Goal: Task Accomplishment & Management: Use online tool/utility

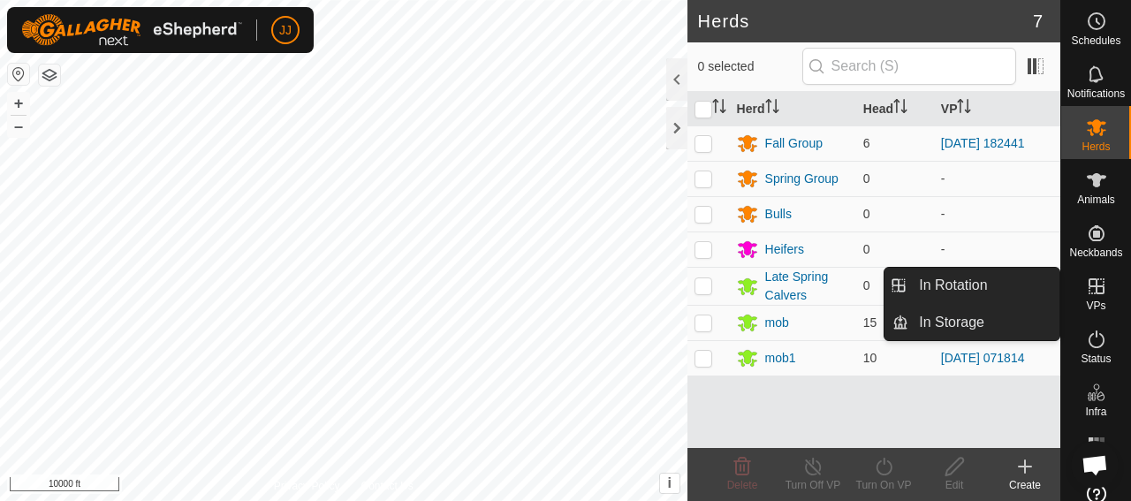
click at [1086, 301] on span "VPs" at bounding box center [1095, 305] width 19 height 11
click at [968, 278] on link "In Rotation" at bounding box center [983, 285] width 151 height 35
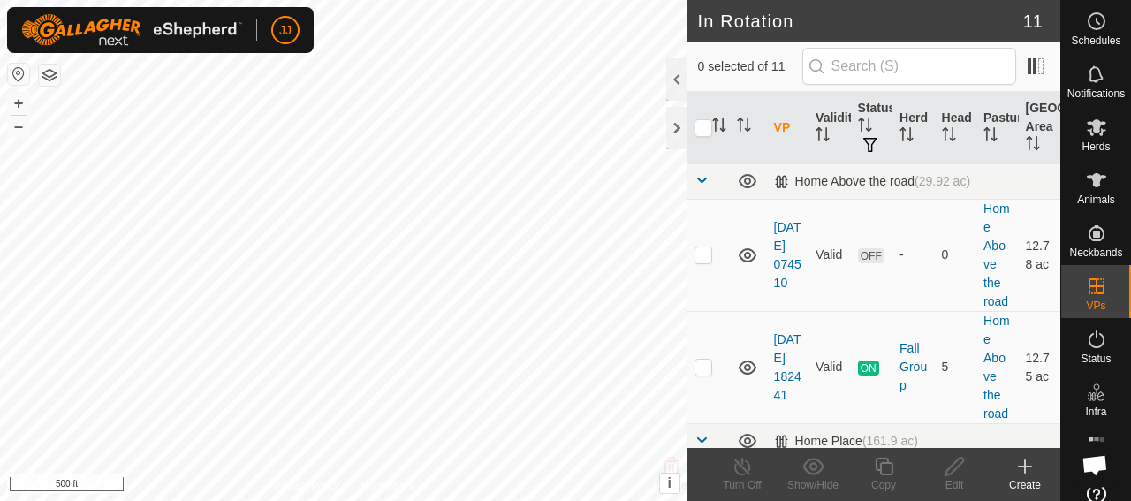
click at [1019, 476] on icon at bounding box center [1024, 466] width 21 height 21
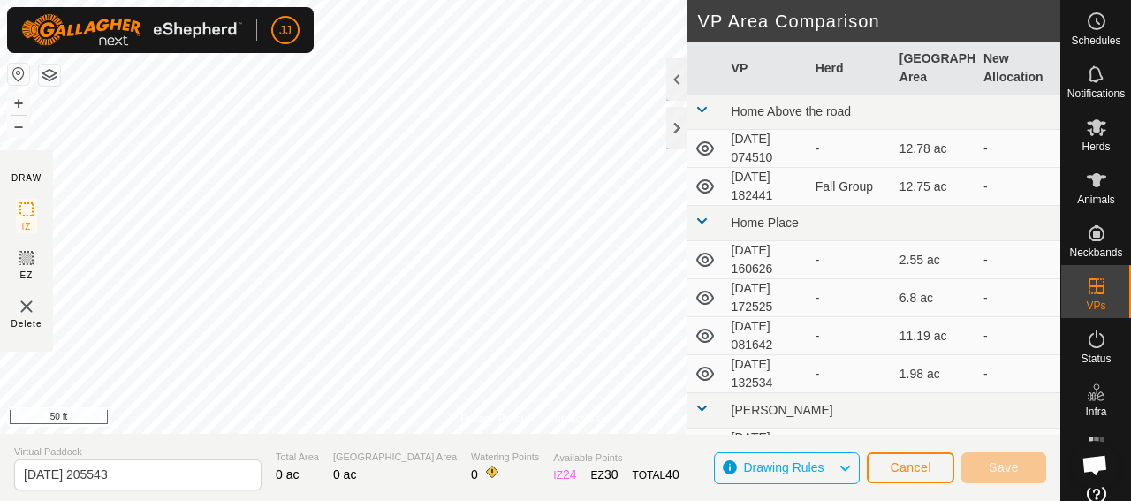
click at [518, 455] on div "Privacy Policy Contact Us Y71A 3922080031 mob1 [DATE] 071814 + – ⇧ i This appli…" at bounding box center [530, 250] width 1060 height 501
click at [515, 478] on div "Privacy Policy Contact Us Y71A 3922080031 mob1 [DATE] 071814 + – ⇧ i This appli…" at bounding box center [530, 250] width 1060 height 501
click at [505, 452] on div "Privacy Policy Contact Us Y71A 3922080031 mob1 [DATE] 071814 + – ⇧ i This appli…" at bounding box center [530, 250] width 1060 height 501
click at [603, 457] on div "Privacy Policy Contact Us Y71A 3922080031 mob1 [DATE] 071814 + – ⇧ i This appli…" at bounding box center [530, 250] width 1060 height 501
click at [606, 460] on div "Privacy Policy Contact Us Y71A 3922080031 mob1 [DATE] 071814 + – ⇧ i This appli…" at bounding box center [530, 250] width 1060 height 501
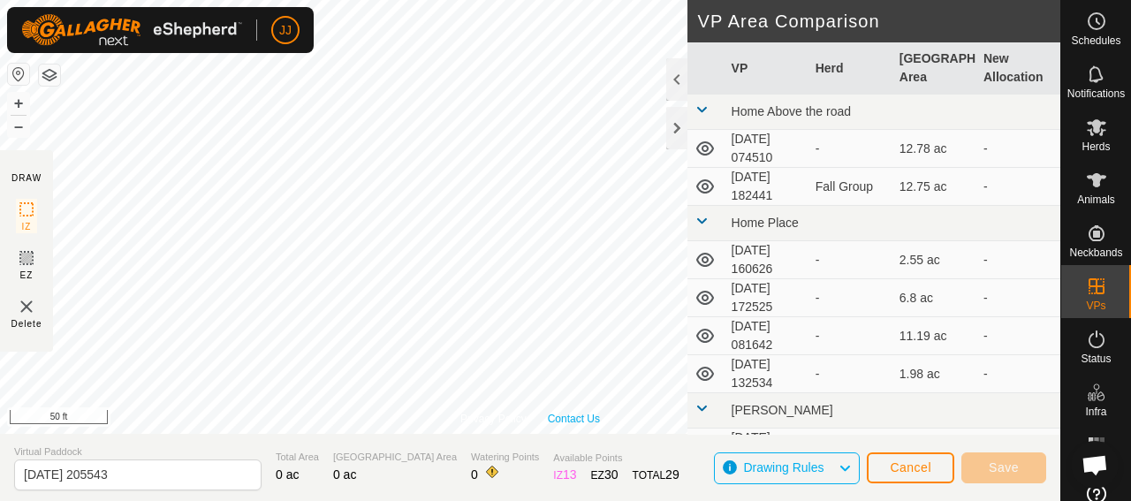
click at [589, 416] on div "Privacy Policy Contact Us Y71A 3922080031 mob1 [DATE] 071814 + – ⇧ i This appli…" at bounding box center [530, 217] width 1060 height 434
click at [644, 463] on div "Privacy Policy Contact Us Y71A 3922080031 mob1 [DATE] 071814 + – ⇧ i This appli…" at bounding box center [530, 250] width 1060 height 501
click at [609, 451] on div "Privacy Policy Contact Us Y71A 3922080031 mob1 [DATE] 071814 + – ⇧ i This appli…" at bounding box center [530, 250] width 1060 height 501
click at [497, 412] on div "Privacy Policy Contact Us Y71A 3922080031 mob1 [DATE] 071814 + – ⇧ i This appli…" at bounding box center [530, 217] width 1060 height 434
click at [590, 413] on div "Privacy Policy Contact Us Y71A 3922080031 mob1 [DATE] 071814 + – ⇧ i This appli…" at bounding box center [530, 217] width 1060 height 434
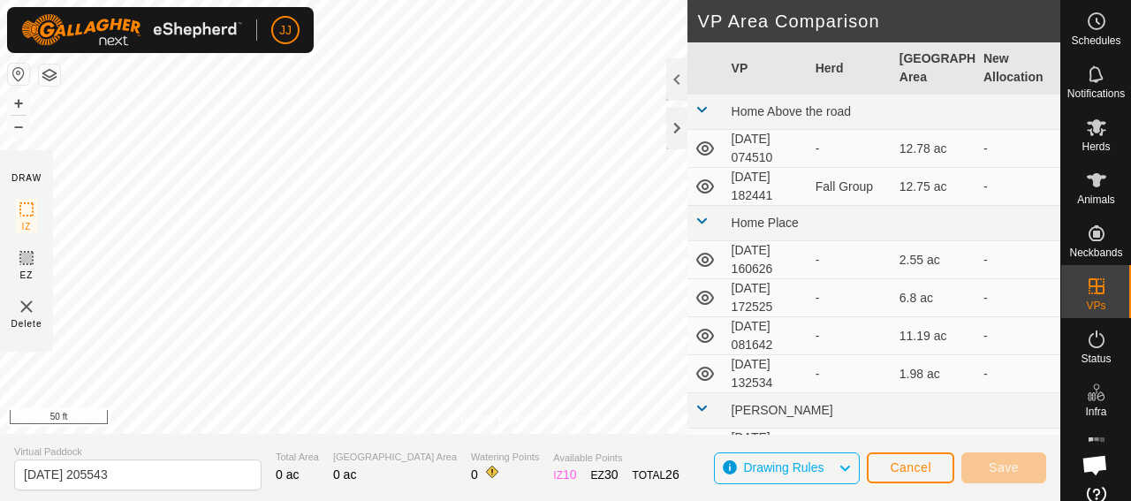
click at [175, 0] on html "JJ Schedules Notifications Herds Animals Neckbands VPs Status Infra Heatmap Hel…" at bounding box center [565, 250] width 1131 height 501
click at [211, 0] on html "JJ Schedules Notifications Herds Animals Neckbands VPs Status Infra Heatmap Hel…" at bounding box center [565, 250] width 1131 height 501
click at [225, 34] on div "JJ Schedules Notifications Herds Animals Neckbands VPs Status Infra Heatmap Hel…" at bounding box center [565, 250] width 1131 height 501
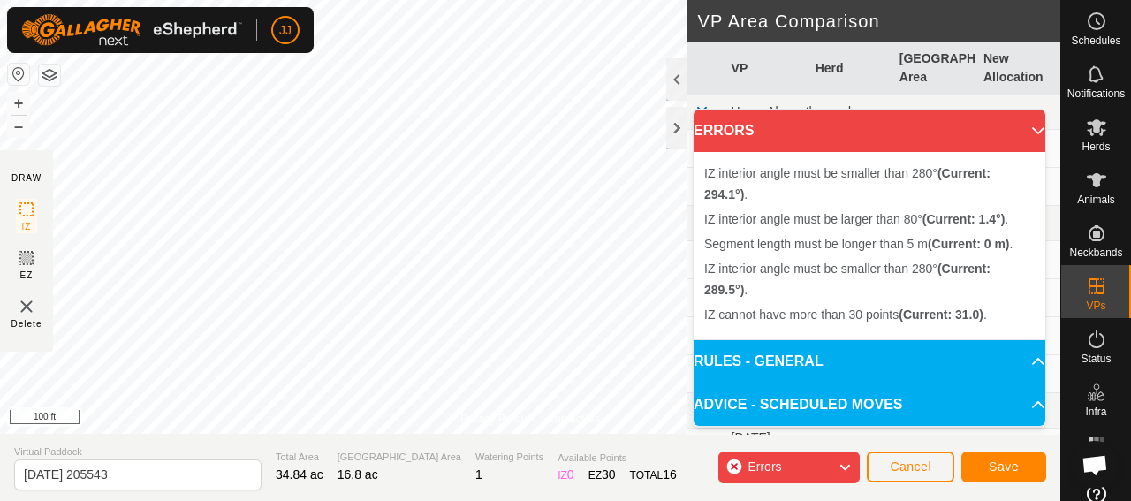
click at [844, 466] on icon at bounding box center [845, 467] width 14 height 23
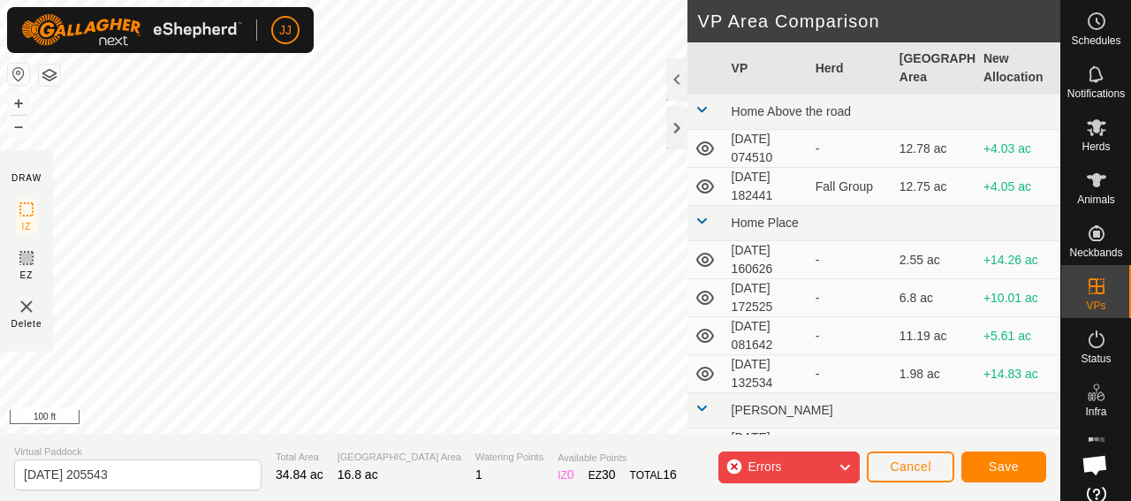
click at [846, 467] on icon at bounding box center [845, 467] width 14 height 23
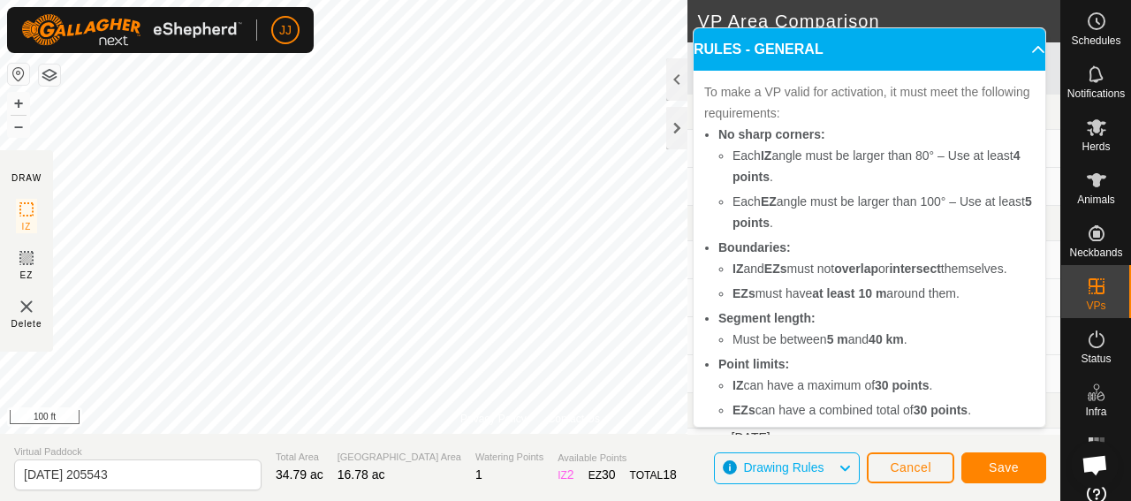
click at [533, 0] on html "JJ Schedules Notifications Herds Animals Neckbands VPs Status Infra Heatmap Hel…" at bounding box center [565, 250] width 1131 height 501
click at [25, 254] on icon at bounding box center [26, 258] width 11 height 11
click at [1001, 472] on span "Save" at bounding box center [1004, 467] width 30 height 14
